Goal: Book appointment/travel/reservation

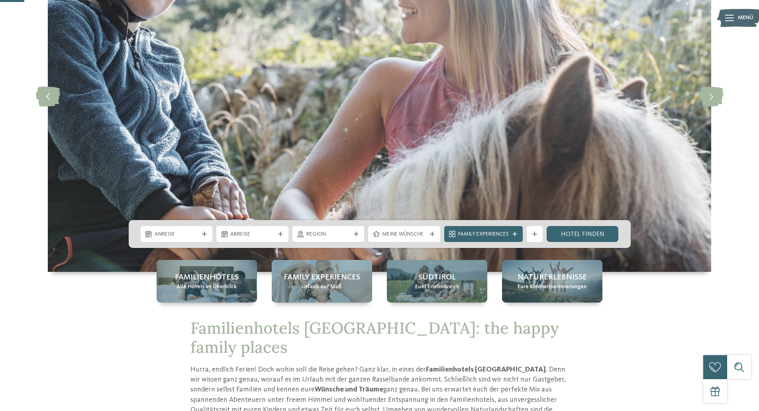
scroll to position [120, 0]
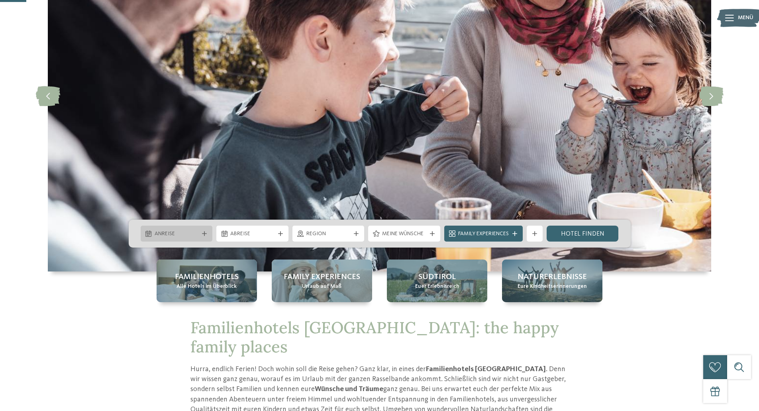
click at [192, 232] on span "Anreise" at bounding box center [177, 234] width 44 height 8
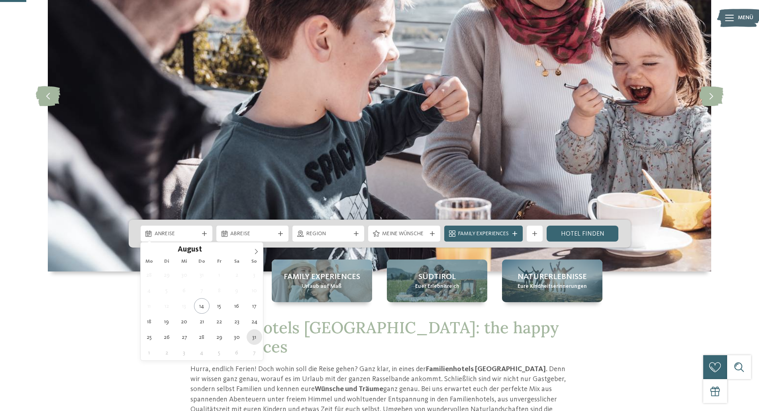
type div "31.08.2025"
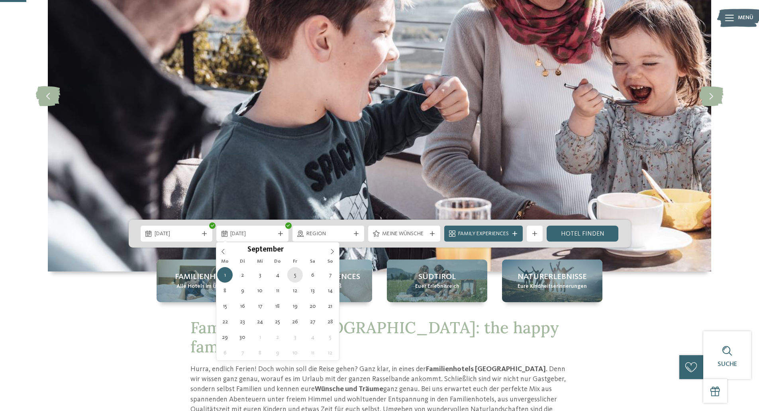
type div "05.09.2025"
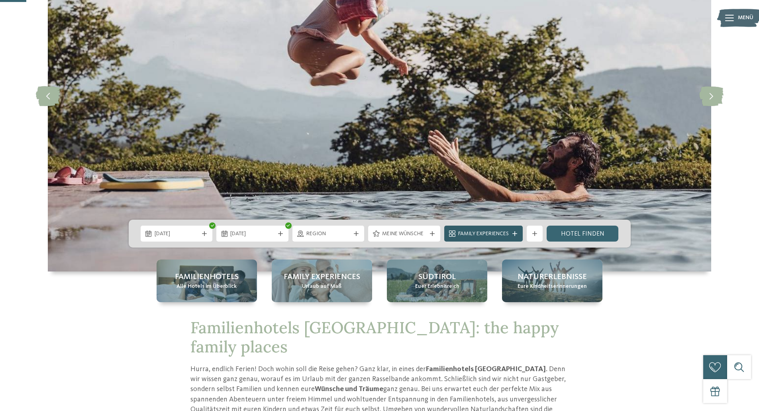
click at [515, 234] on icon at bounding box center [515, 233] width 5 height 5
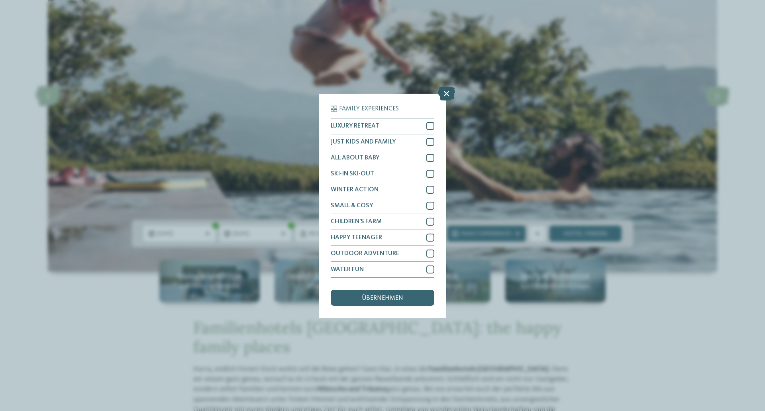
click at [447, 94] on icon at bounding box center [446, 93] width 17 height 14
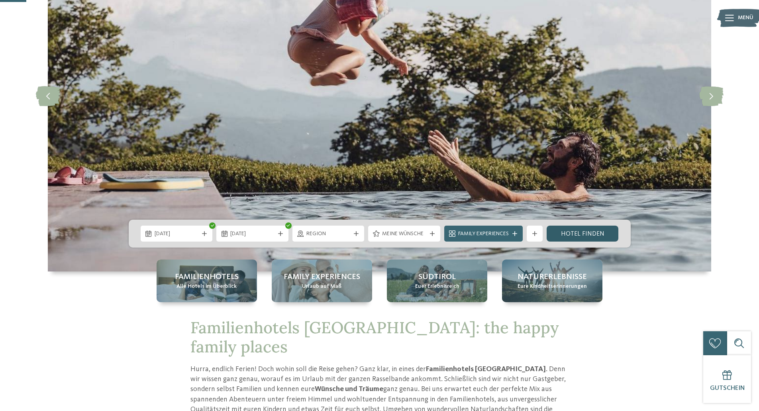
click at [585, 237] on link "Hotel finden" at bounding box center [583, 234] width 72 height 16
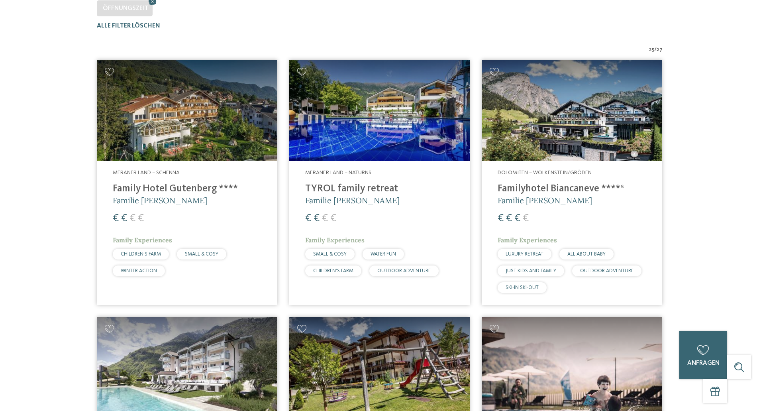
scroll to position [262, 0]
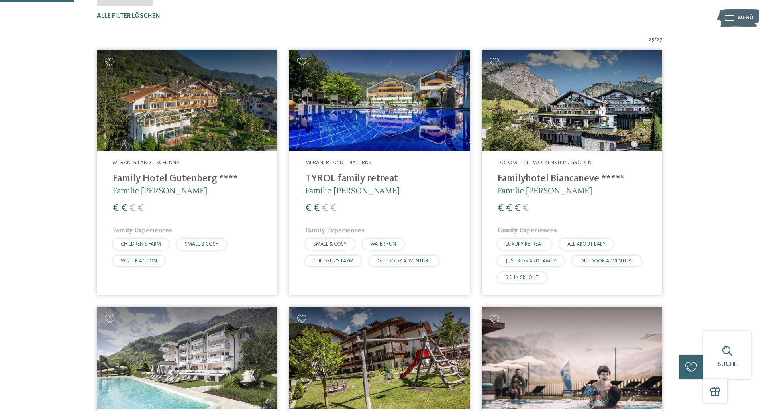
click at [337, 179] on h4 "TYROL family retreat" at bounding box center [379, 179] width 149 height 12
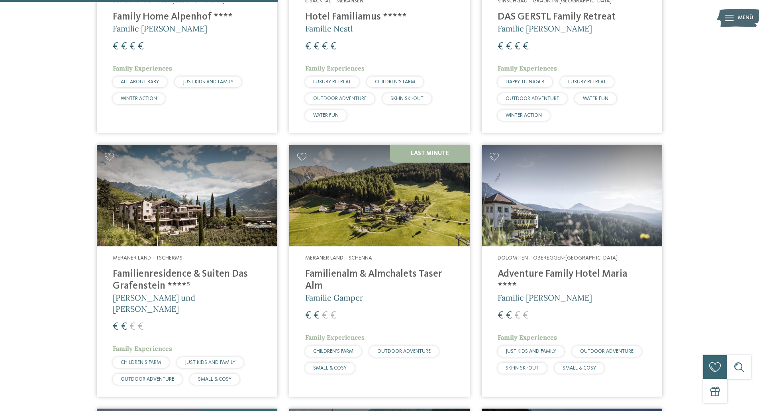
scroll to position [979, 0]
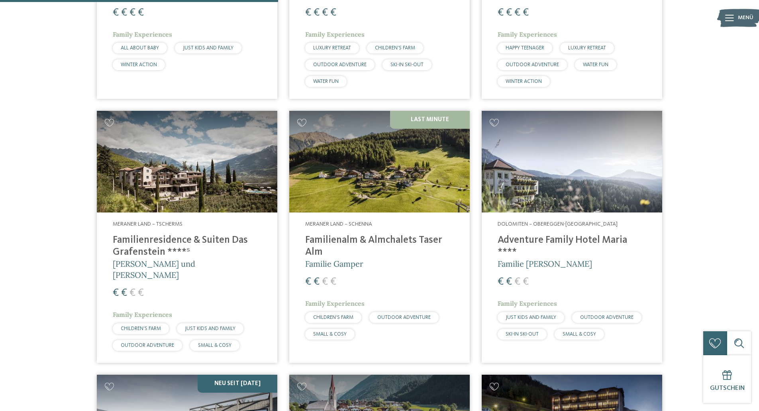
click at [377, 234] on h4 "Familienalm & Almchalets Taser Alm" at bounding box center [379, 246] width 149 height 24
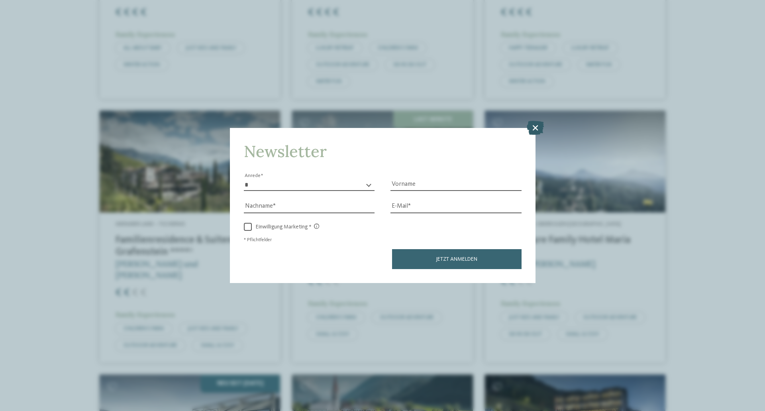
click at [540, 126] on icon at bounding box center [535, 128] width 17 height 14
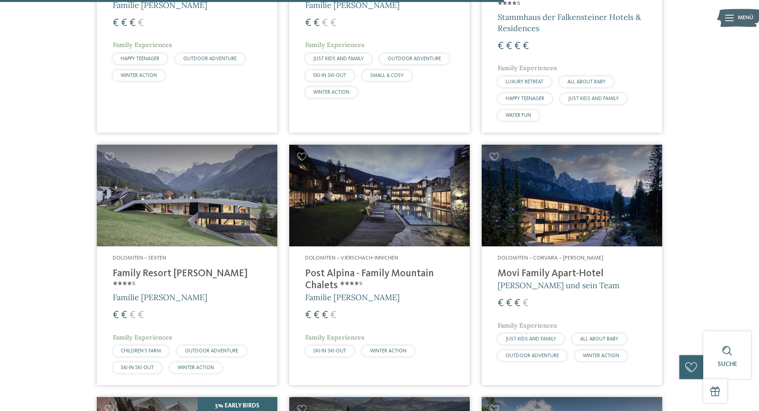
scroll to position [1776, 0]
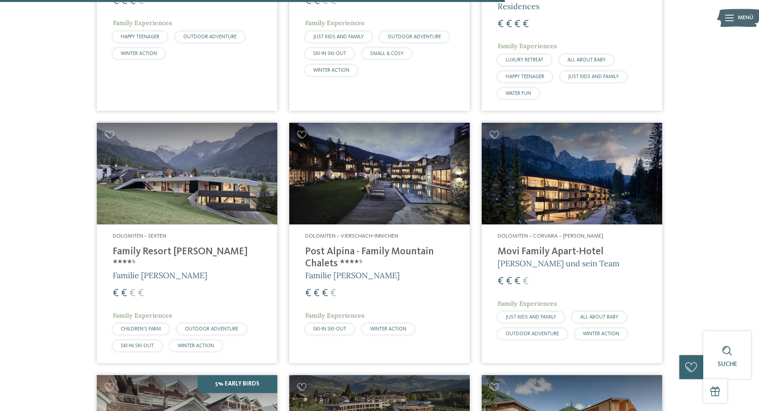
click at [143, 246] on h4 "Family Resort Rainer ****ˢ" at bounding box center [187, 258] width 149 height 24
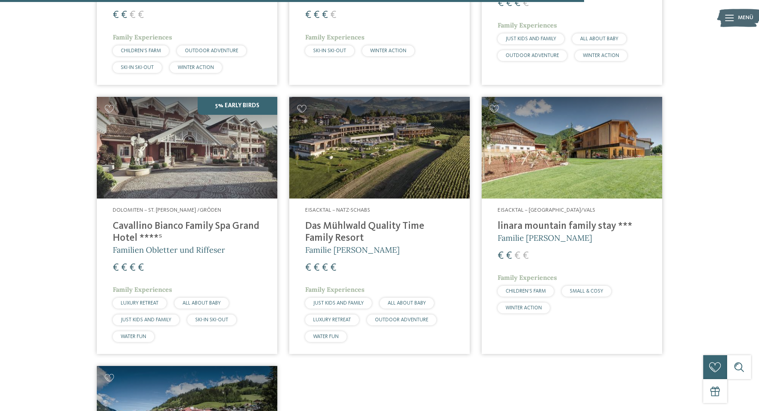
scroll to position [2055, 0]
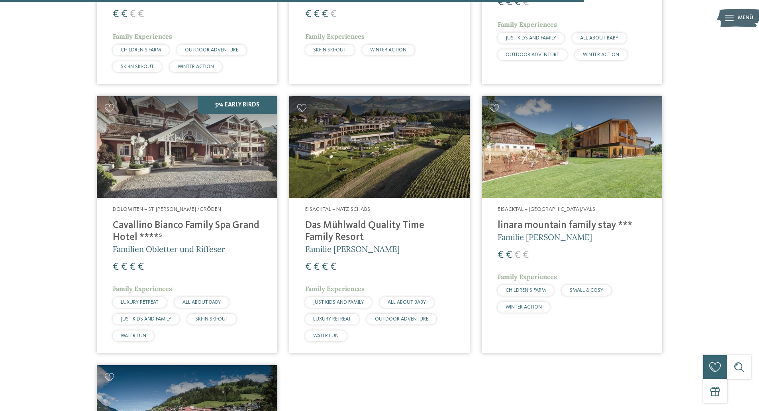
click at [345, 220] on h4 "Das Mühlwald Quality Time Family Resort" at bounding box center [379, 232] width 149 height 24
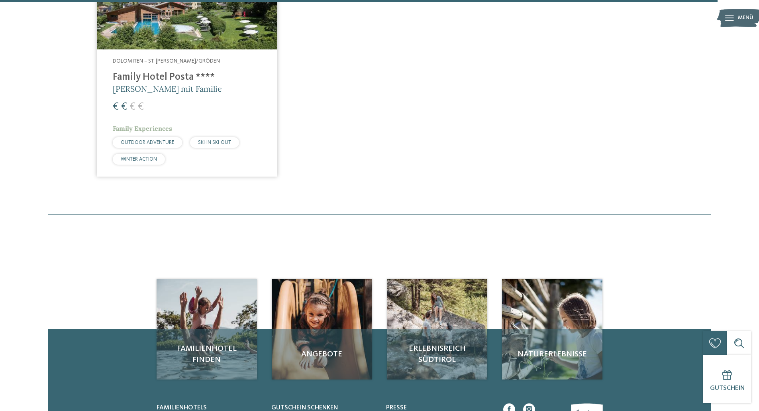
scroll to position [2374, 0]
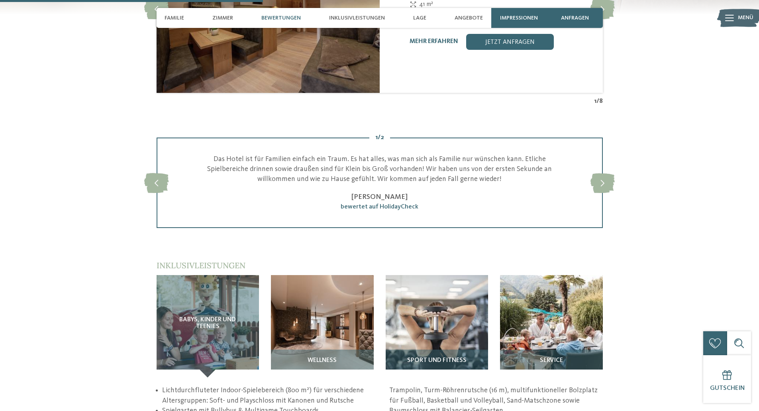
scroll to position [917, 0]
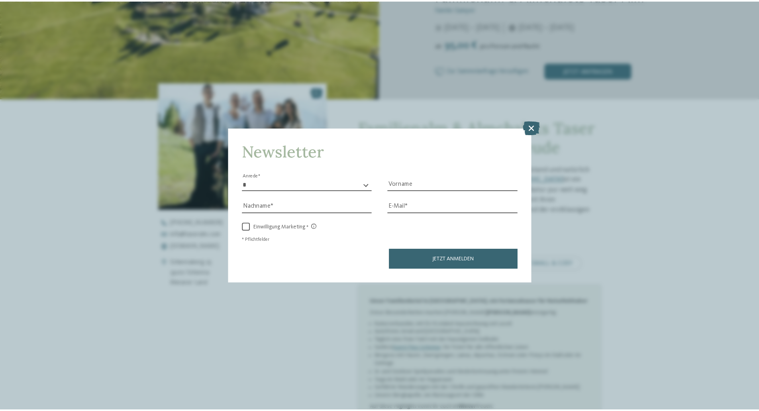
scroll to position [239, 0]
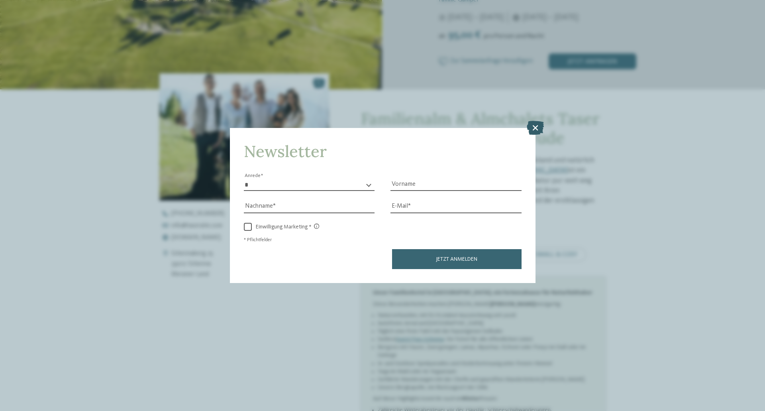
click at [533, 126] on icon at bounding box center [535, 128] width 17 height 14
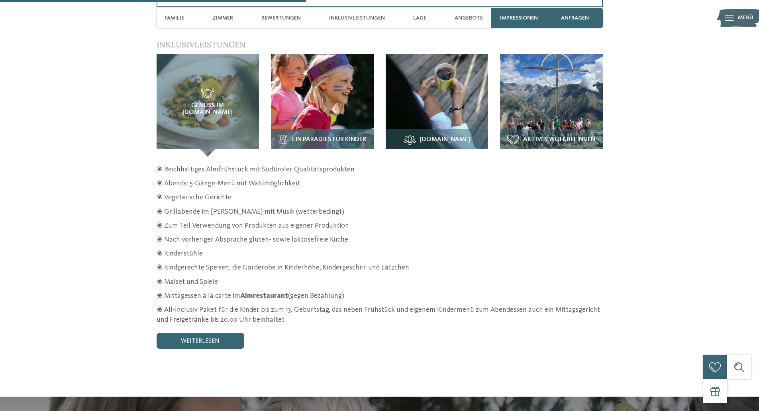
scroll to position [1196, 0]
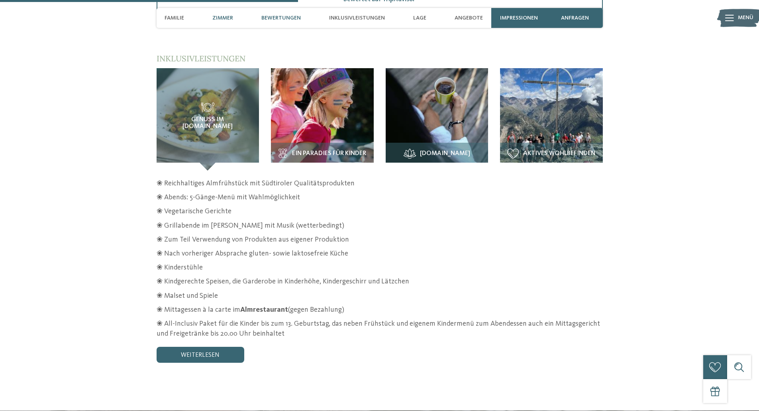
click at [219, 16] on span "Zimmer" at bounding box center [222, 18] width 21 height 7
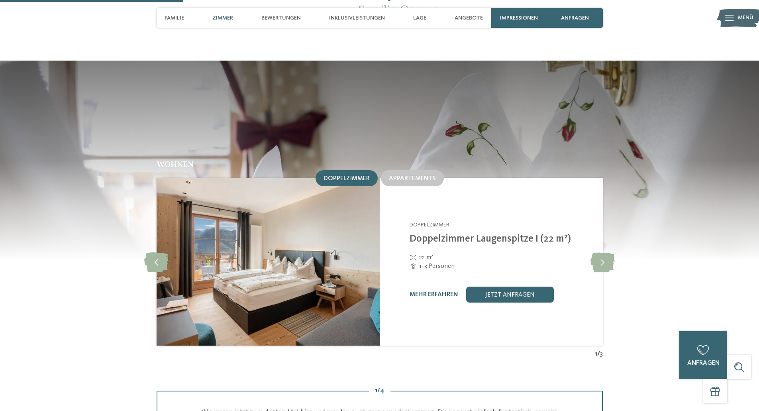
scroll to position [735, 0]
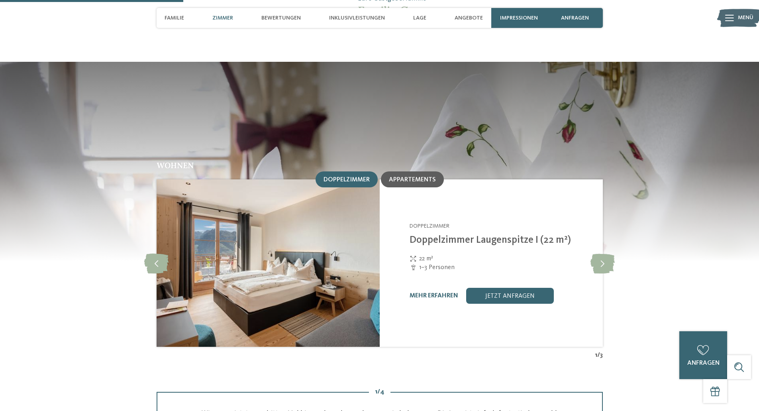
click at [425, 171] on div "Appartements" at bounding box center [412, 179] width 63 height 16
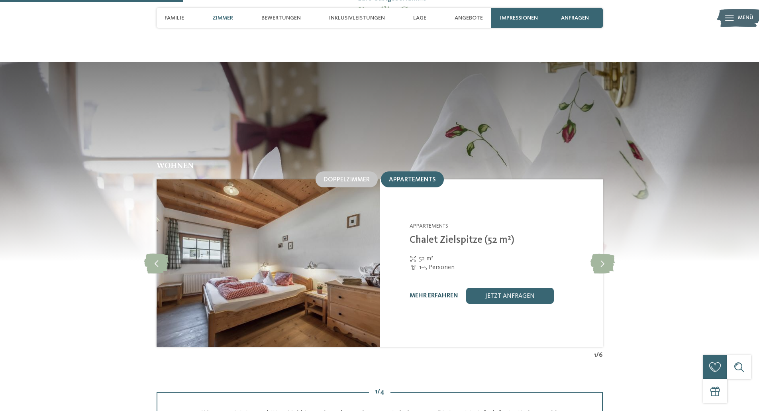
click at [439, 293] on link "mehr erfahren" at bounding box center [434, 296] width 49 height 6
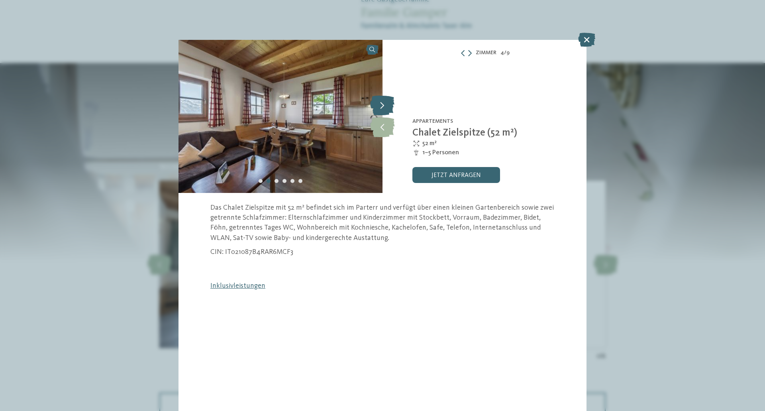
click at [382, 106] on icon at bounding box center [382, 105] width 24 height 20
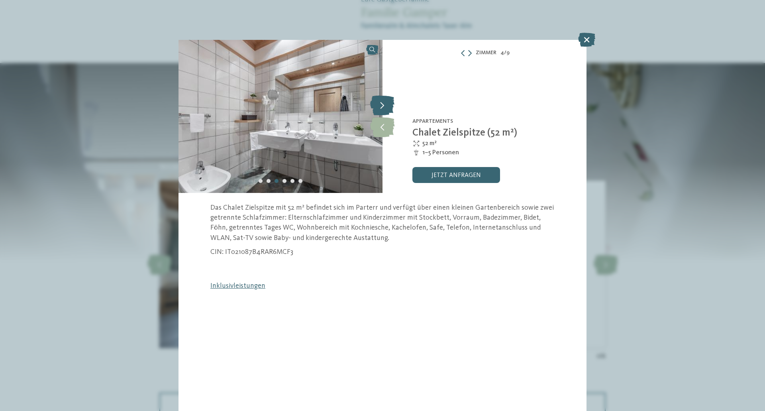
click at [382, 106] on icon at bounding box center [382, 105] width 24 height 20
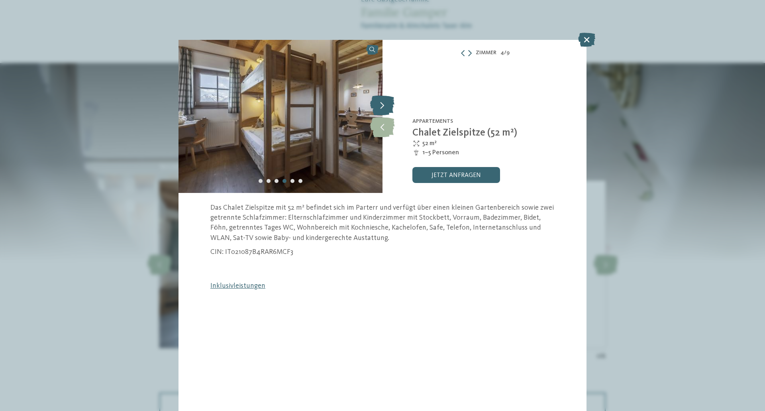
click at [382, 106] on icon at bounding box center [382, 105] width 24 height 20
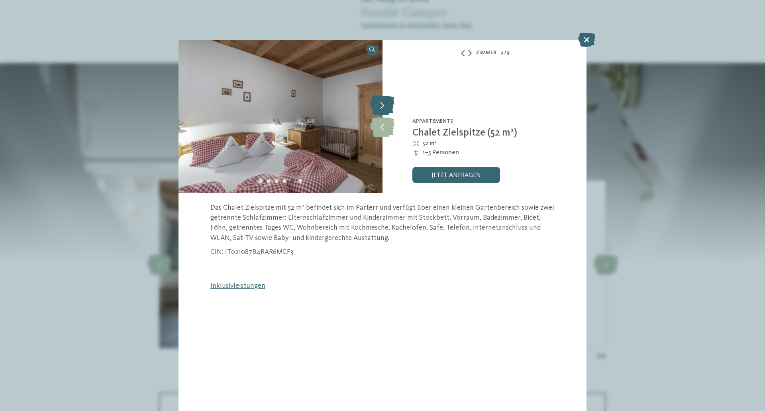
click at [382, 106] on icon at bounding box center [382, 105] width 24 height 20
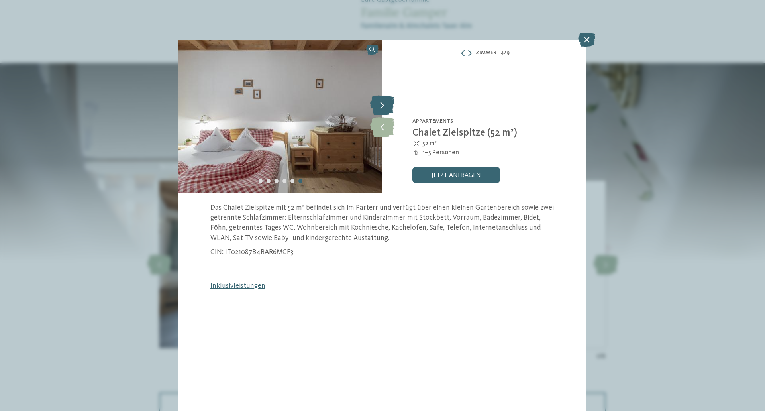
click at [382, 106] on icon at bounding box center [382, 105] width 24 height 20
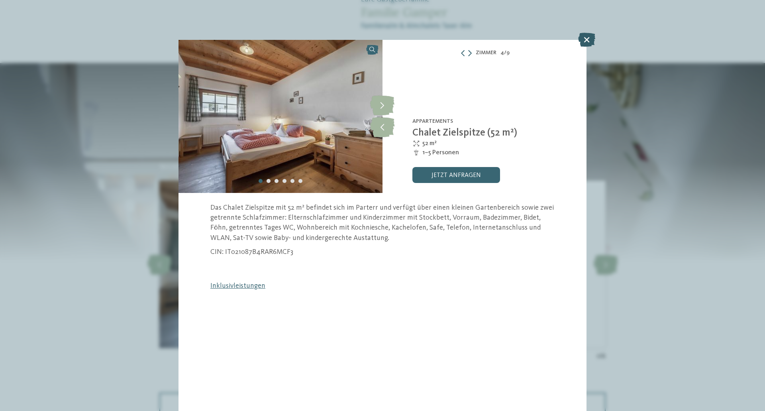
click at [582, 43] on icon at bounding box center [586, 40] width 17 height 14
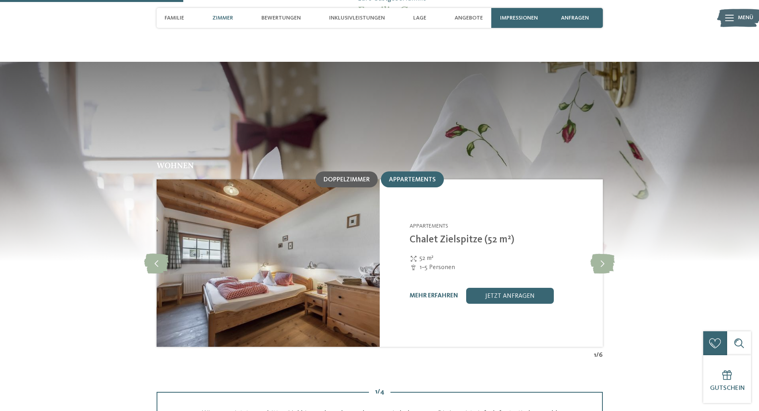
click at [343, 177] on span "Doppelzimmer" at bounding box center [347, 180] width 46 height 6
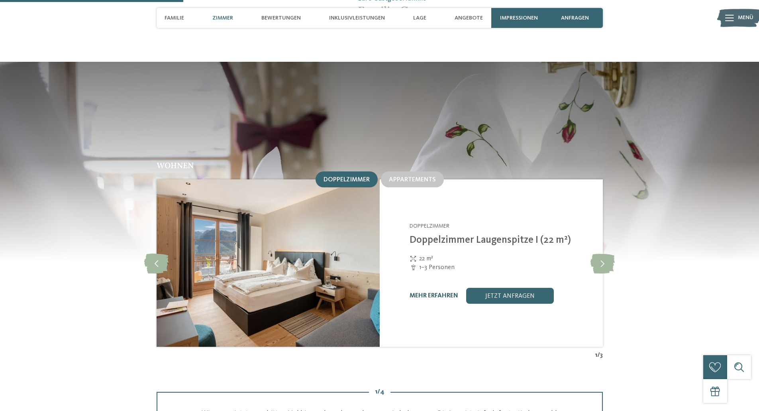
click at [433, 293] on link "mehr erfahren" at bounding box center [434, 296] width 49 height 6
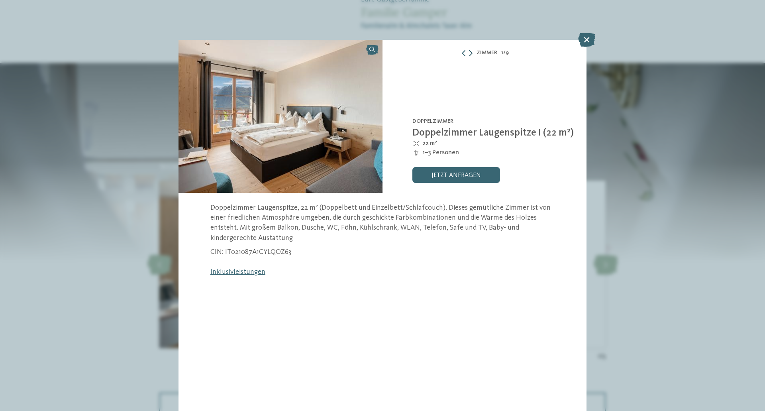
click at [471, 53] on icon at bounding box center [471, 53] width 4 height 6
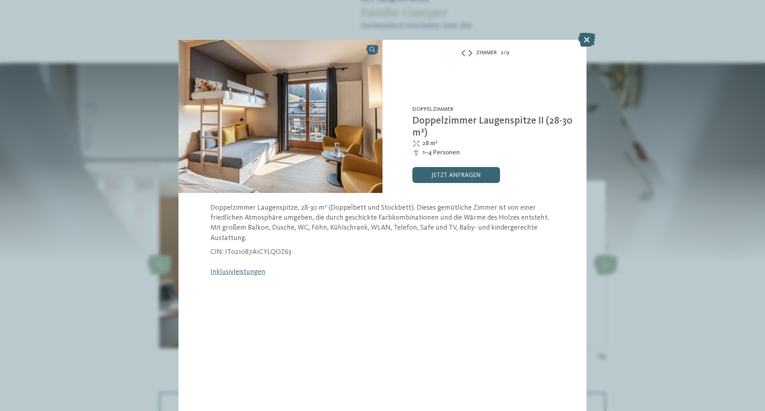
click at [471, 53] on icon at bounding box center [471, 53] width 4 height 6
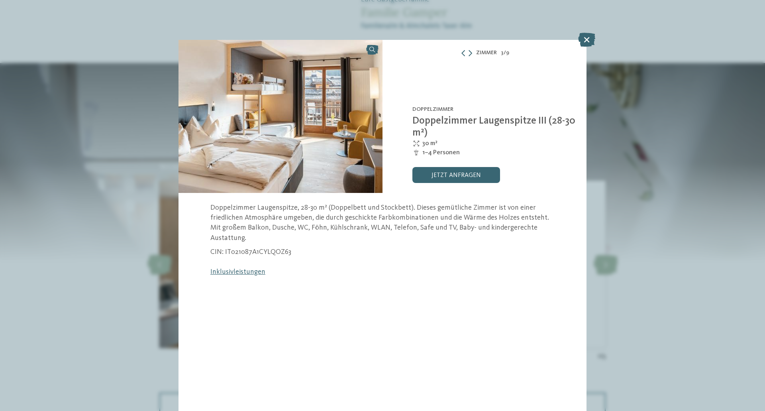
click at [460, 52] on div "Zimmer 3 / 9" at bounding box center [485, 53] width 204 height 10
click at [463, 51] on icon at bounding box center [463, 53] width 6 height 6
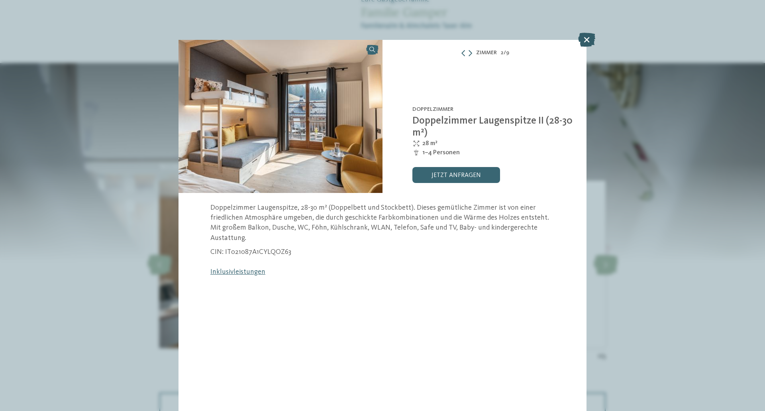
click at [583, 39] on icon at bounding box center [586, 40] width 17 height 14
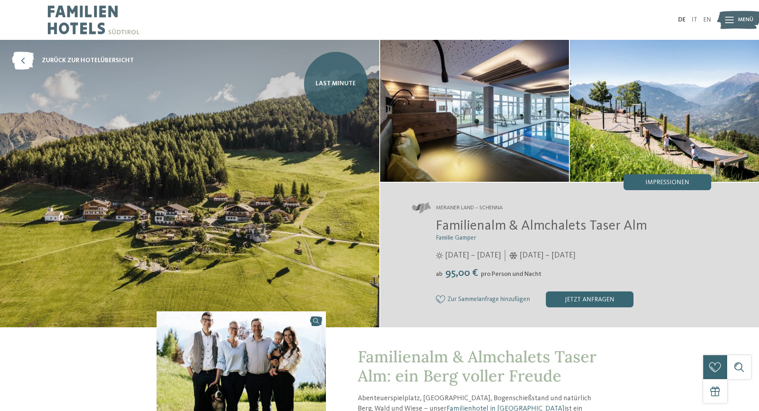
click at [343, 84] on span "Last Minute" at bounding box center [336, 83] width 40 height 9
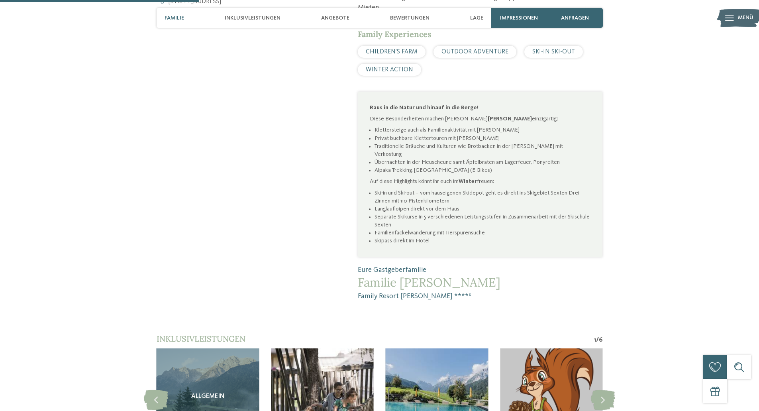
scroll to position [678, 0]
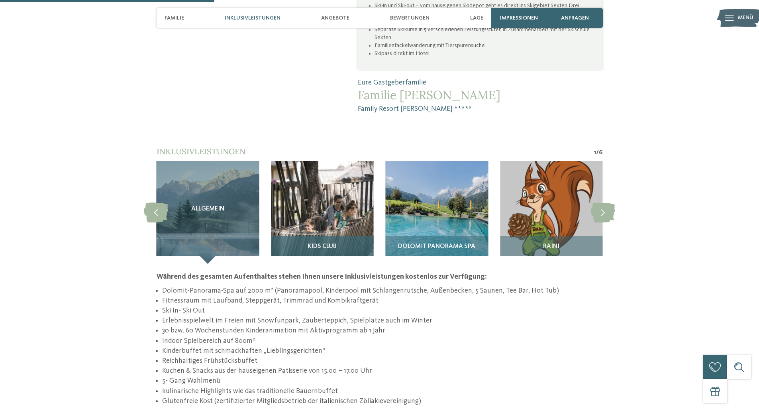
click at [320, 236] on div "Kids Club" at bounding box center [322, 250] width 103 height 28
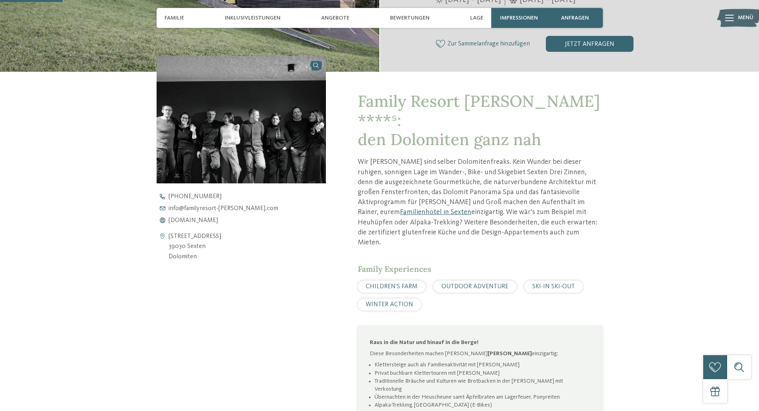
scroll to position [199, 0]
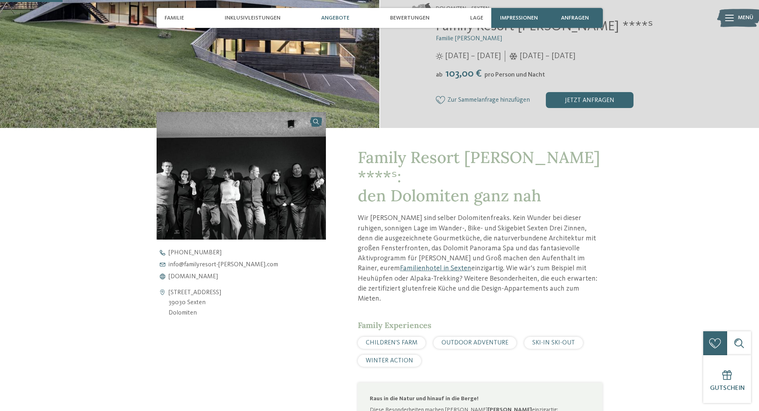
click at [341, 16] on span "Angebote" at bounding box center [335, 18] width 28 height 7
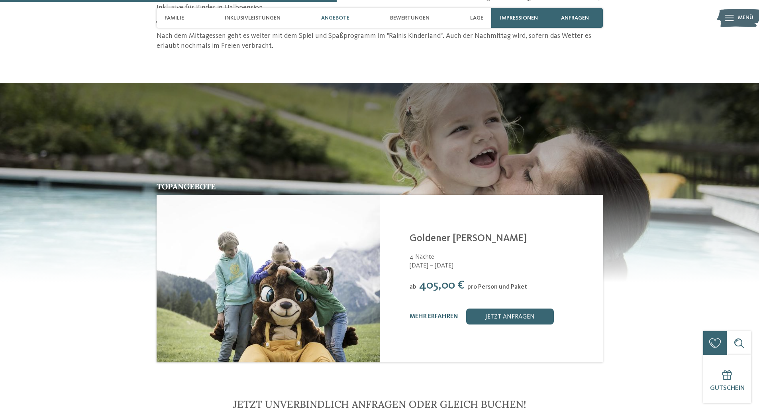
scroll to position [1071, 0]
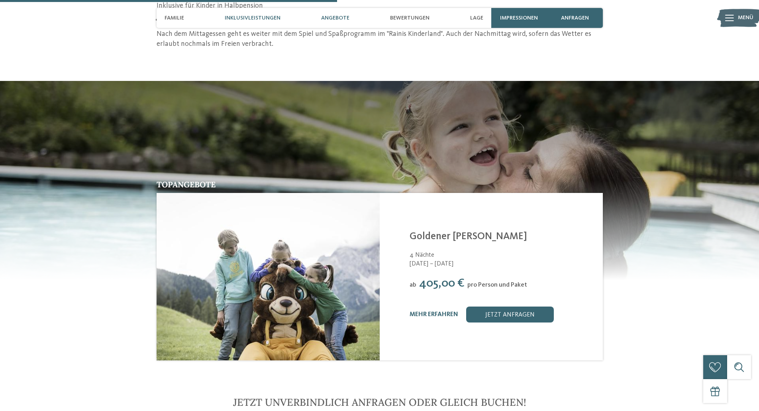
click at [268, 20] on span "Inklusivleistungen" at bounding box center [253, 18] width 56 height 7
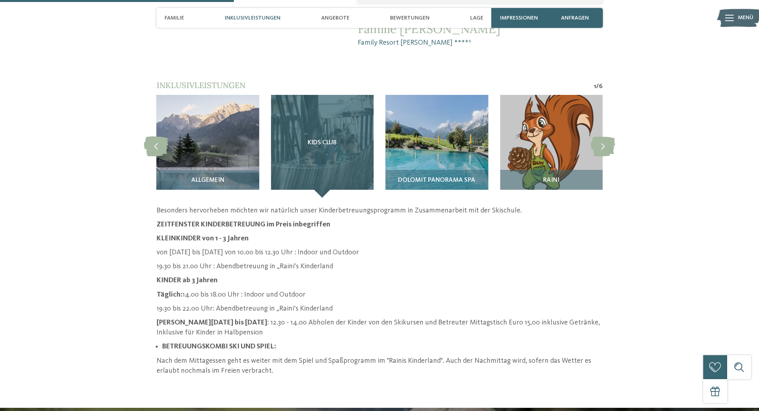
scroll to position [743, 0]
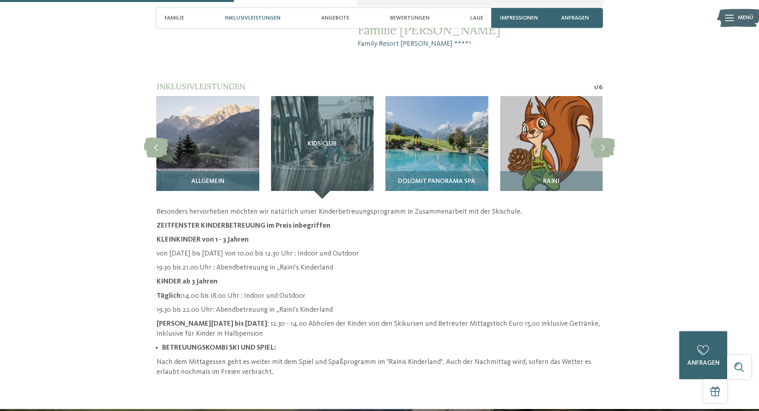
click at [207, 116] on img at bounding box center [208, 147] width 103 height 103
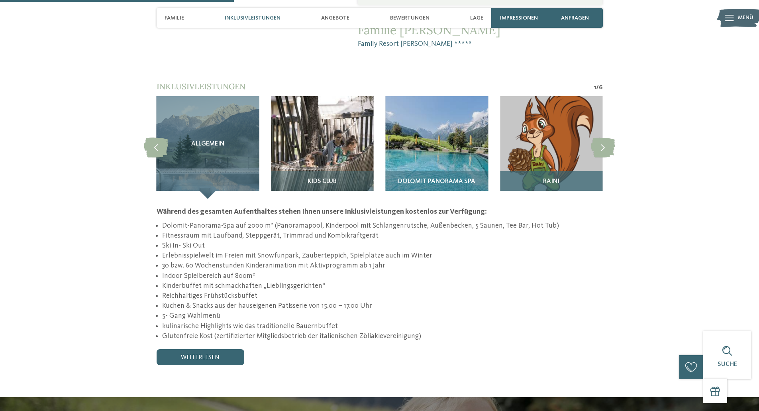
click at [572, 171] on div "RAINI" at bounding box center [551, 185] width 103 height 28
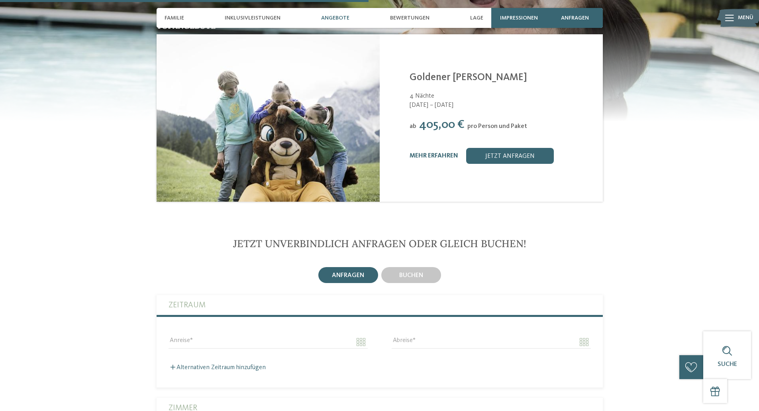
scroll to position [1101, 0]
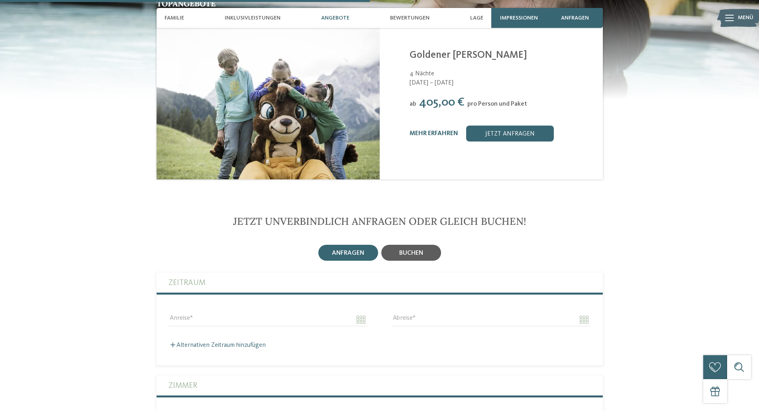
click at [414, 250] on span "buchen" at bounding box center [411, 253] width 24 height 6
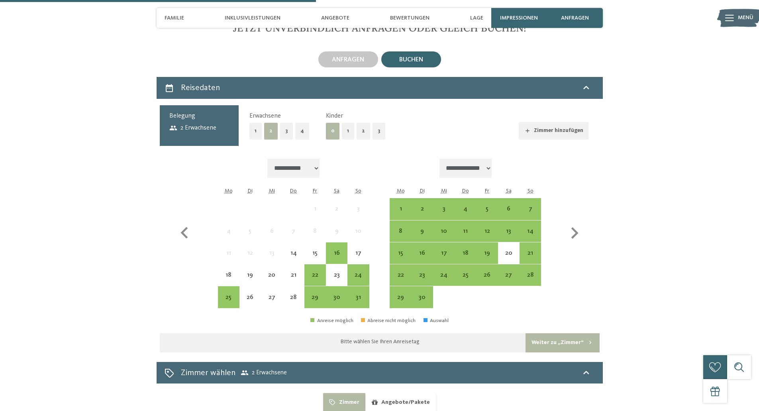
scroll to position [1301, 0]
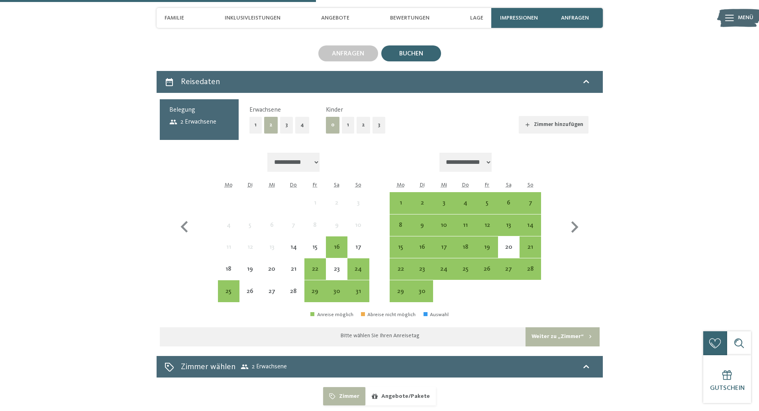
click at [364, 117] on button "2" at bounding box center [364, 125] width 14 height 16
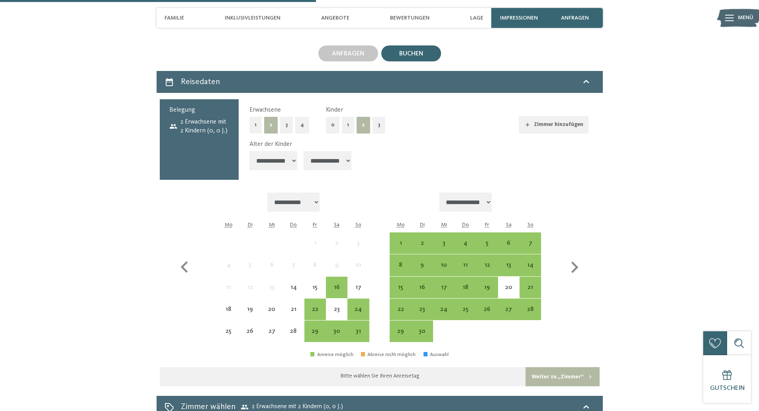
click at [286, 151] on select "**********" at bounding box center [274, 160] width 48 height 19
select select "*"
click at [250, 151] on select "**********" at bounding box center [274, 160] width 48 height 19
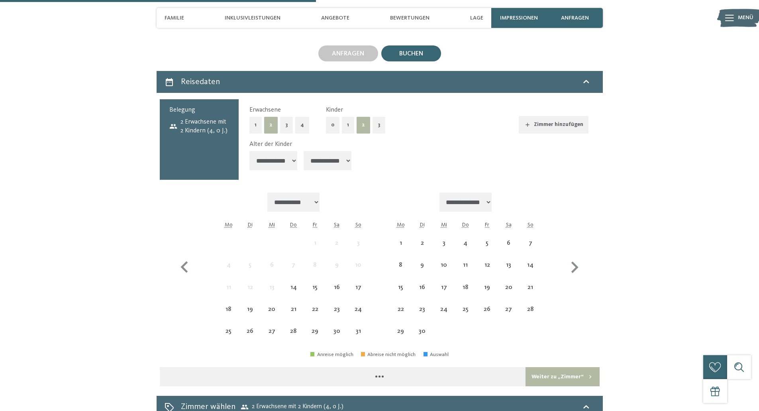
click at [322, 151] on select "**********" at bounding box center [328, 160] width 48 height 19
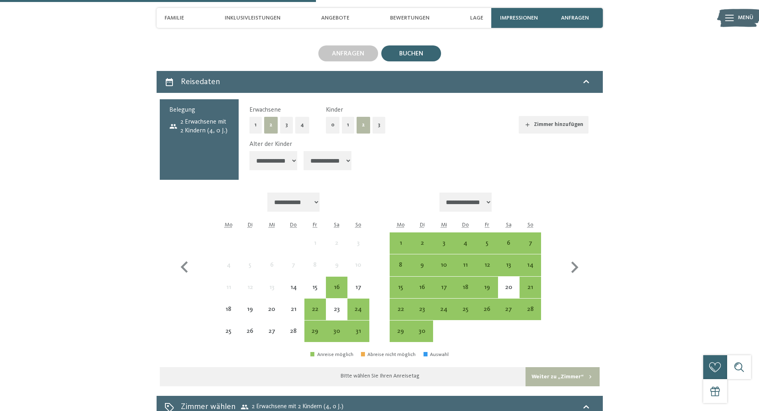
select select "*"
click at [305, 151] on select "**********" at bounding box center [328, 160] width 48 height 19
click at [364, 328] on div "31" at bounding box center [358, 338] width 20 height 20
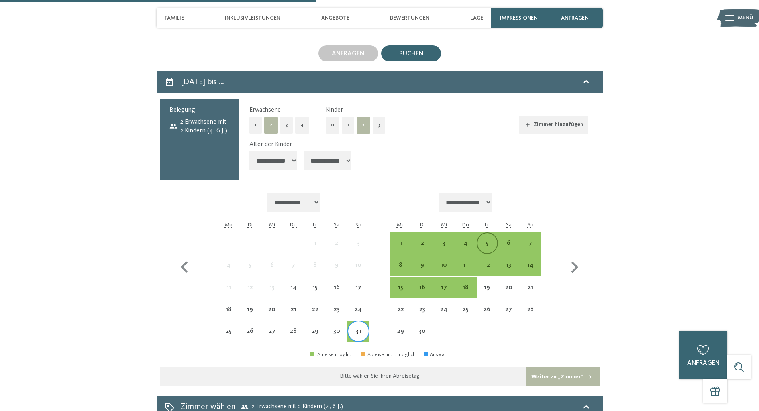
click at [482, 240] on div "5" at bounding box center [488, 250] width 20 height 20
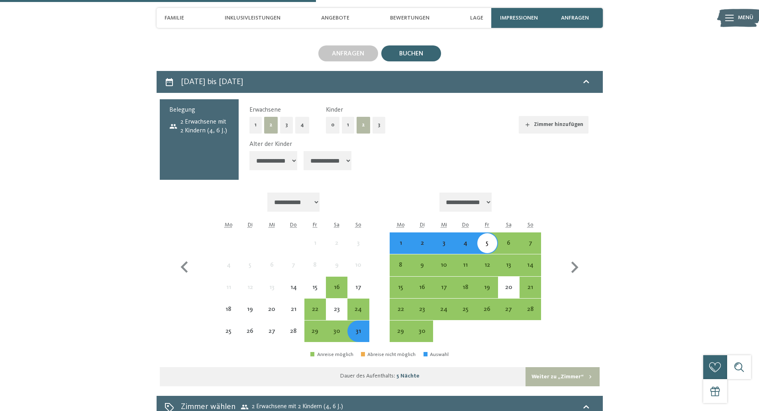
click at [560, 367] on button "Weiter zu „Zimmer“" at bounding box center [563, 376] width 74 height 19
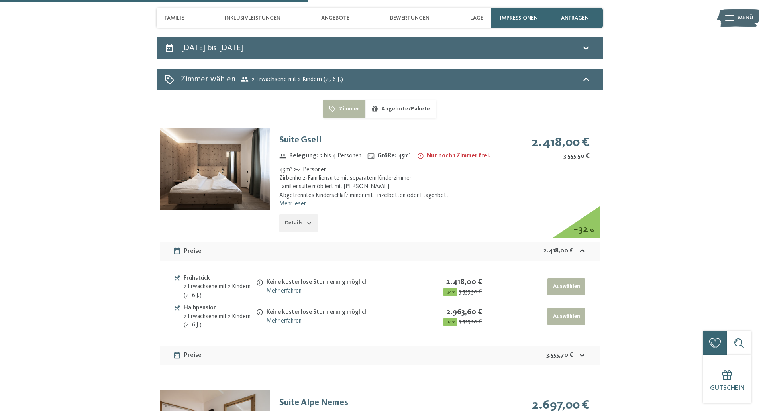
click at [234, 142] on img at bounding box center [215, 169] width 110 height 83
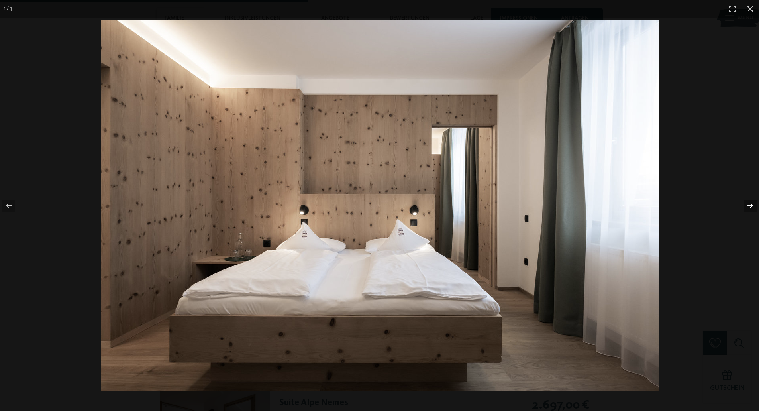
click at [751, 208] on button "button" at bounding box center [746, 206] width 28 height 40
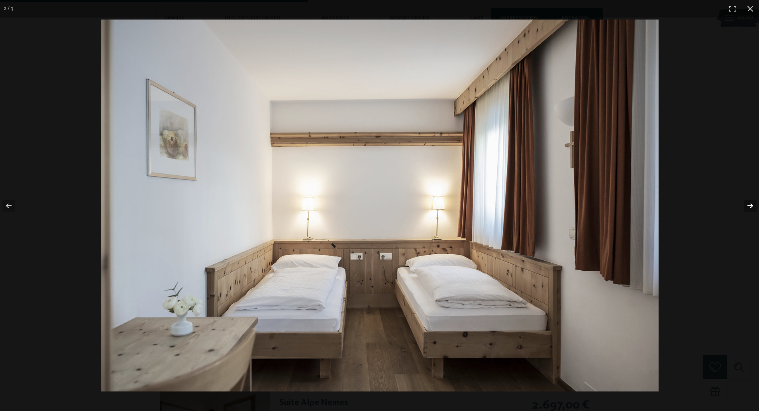
click at [751, 208] on button "button" at bounding box center [746, 206] width 28 height 40
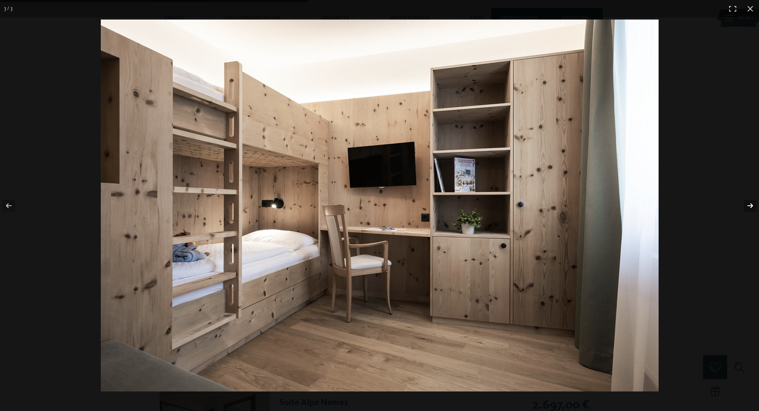
click at [751, 208] on button "button" at bounding box center [746, 206] width 28 height 40
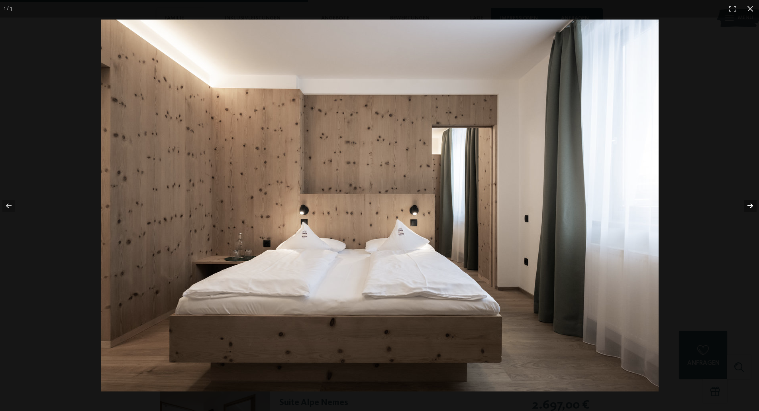
click at [751, 208] on button "button" at bounding box center [746, 206] width 28 height 40
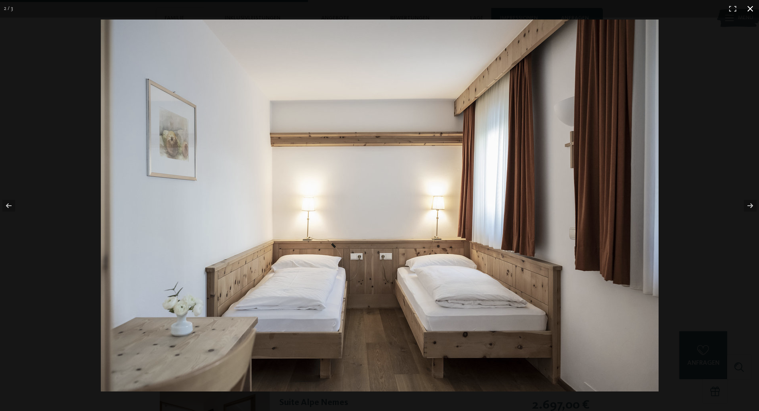
click at [748, 10] on button "button" at bounding box center [751, 9] width 18 height 18
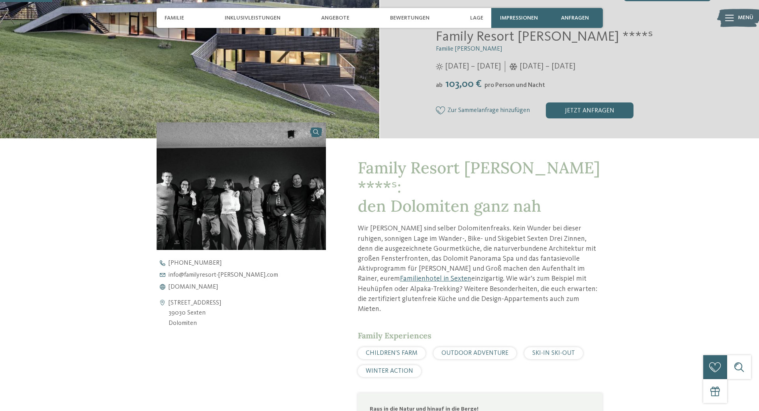
scroll to position [239, 0]
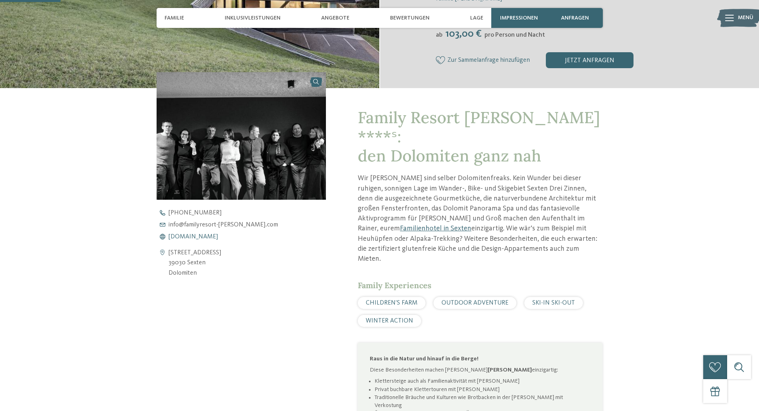
click at [210, 235] on span "www.familyresort-rainer.com" at bounding box center [193, 237] width 49 height 6
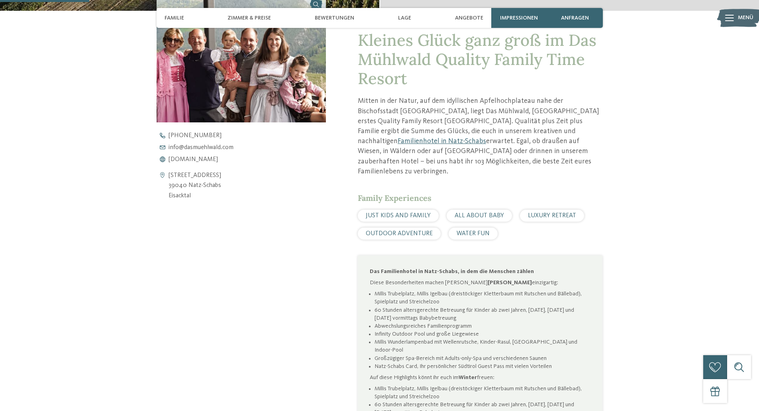
scroll to position [319, 0]
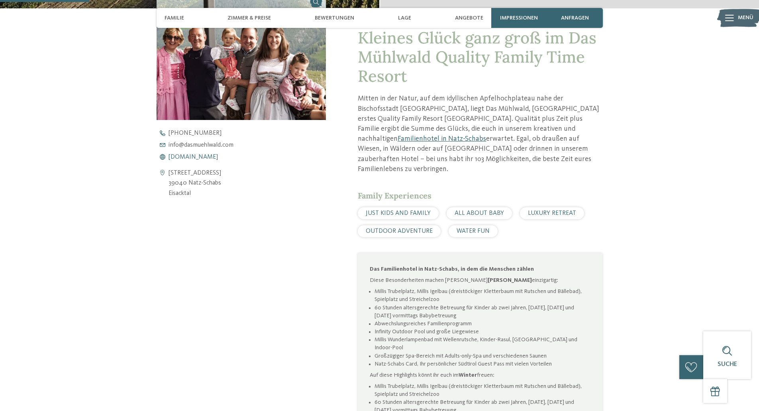
click at [195, 156] on span "[DOMAIN_NAME]" at bounding box center [193, 157] width 49 height 6
